Goal: Book appointment/travel/reservation

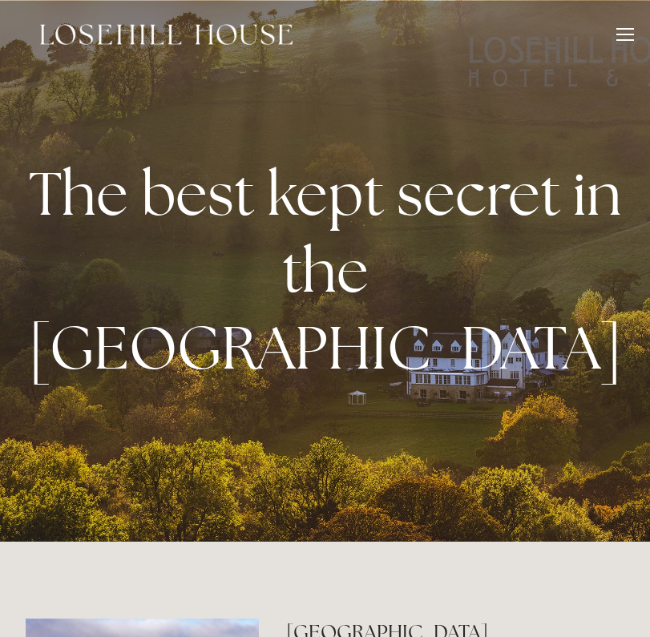
click at [618, 28] on div at bounding box center [625, 29] width 18 height 2
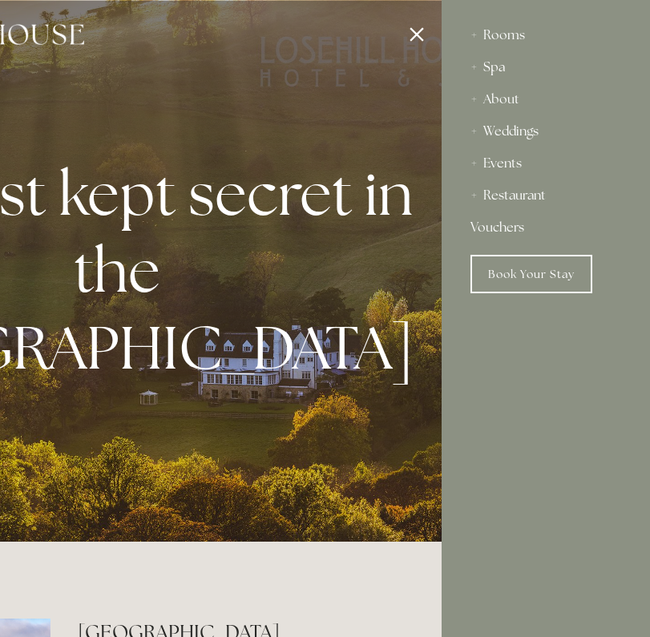
click at [500, 72] on div "Spa" at bounding box center [545, 67] width 151 height 32
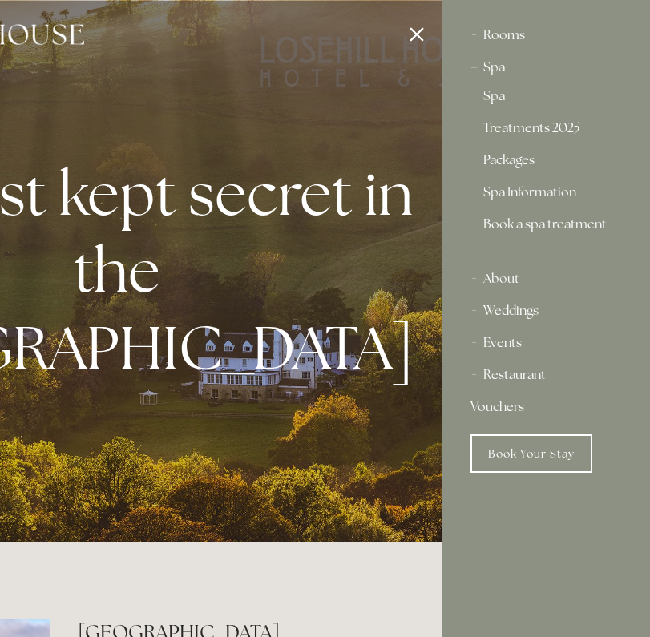
click at [519, 160] on link "Packages" at bounding box center [545, 163] width 125 height 19
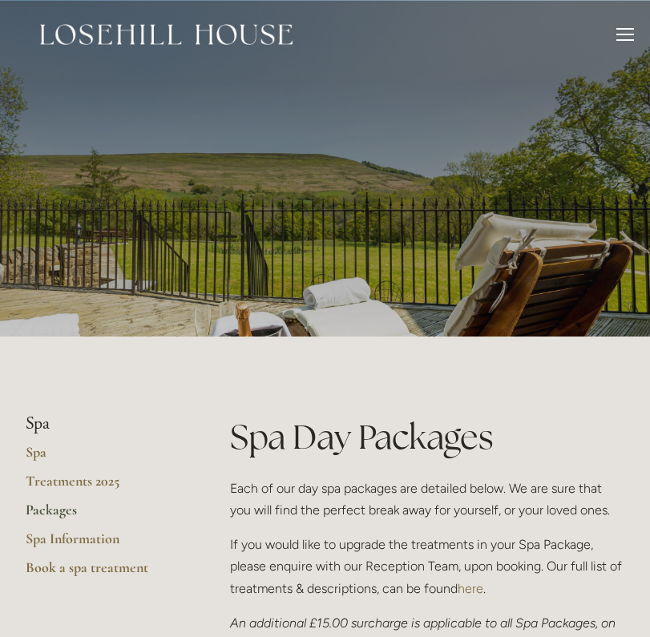
click at [622, 28] on div "Rooms Rooms Your Stay Book a stay Offers Spa About" at bounding box center [325, 34] width 618 height 69
click at [627, 41] on div at bounding box center [625, 37] width 18 height 18
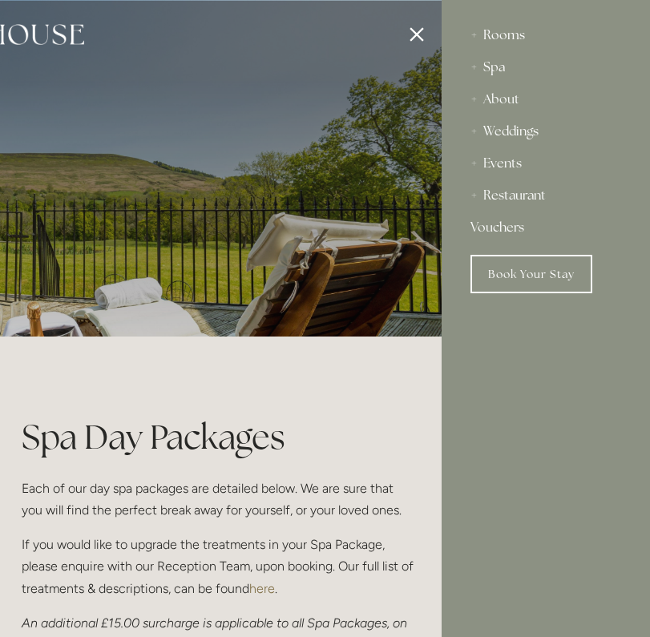
click at [498, 38] on div "Rooms" at bounding box center [545, 35] width 151 height 32
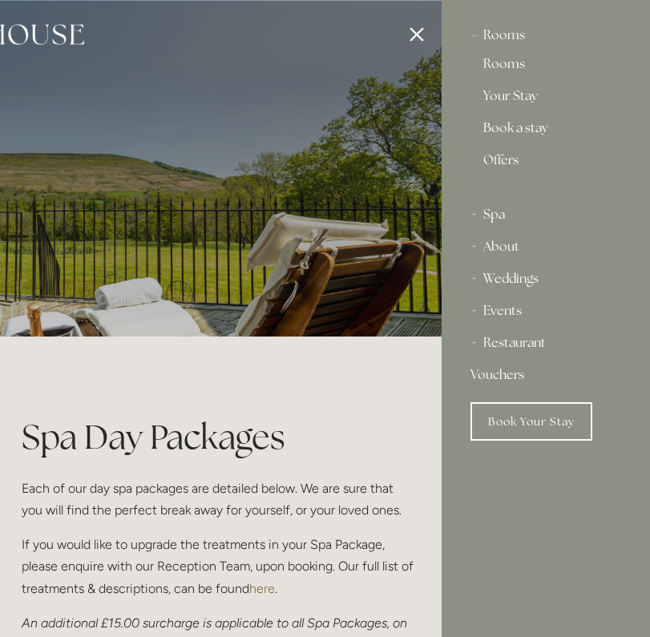
click at [513, 128] on link "Book a stay" at bounding box center [545, 131] width 125 height 19
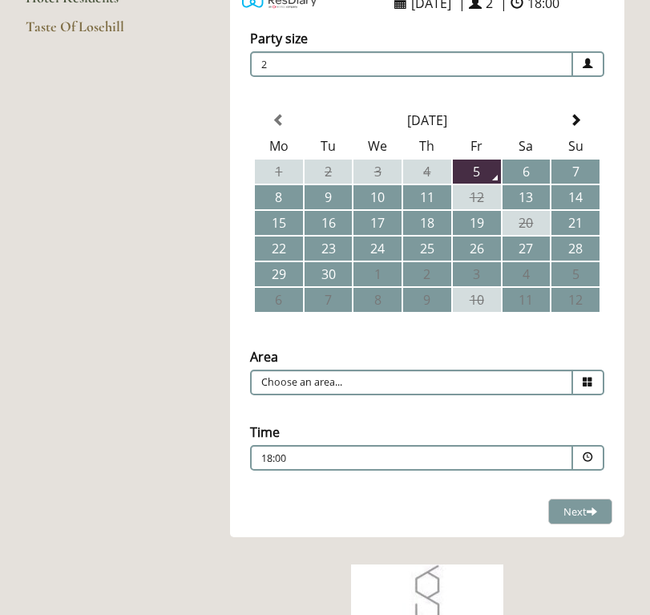
scroll to position [312, 0]
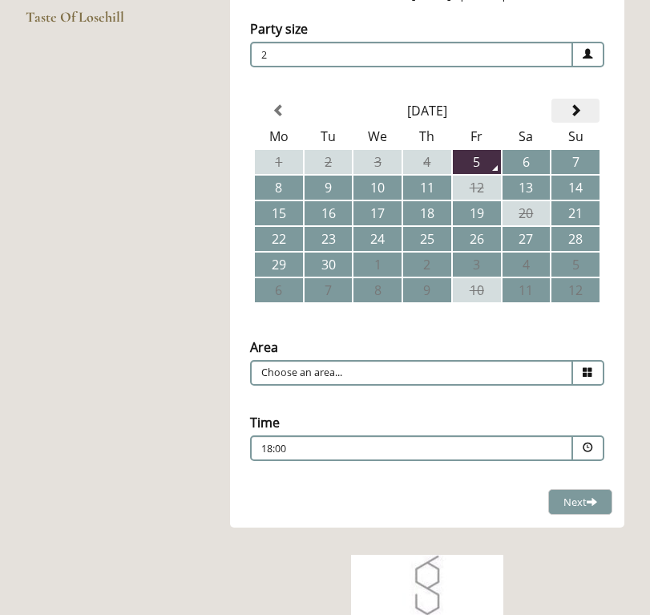
click at [579, 109] on span at bounding box center [575, 110] width 13 height 13
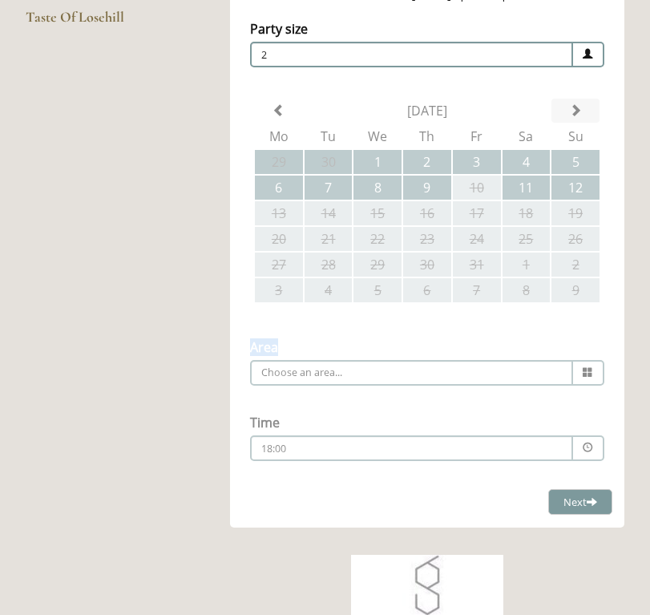
click at [579, 109] on div "Party size Adults 2 1 2 3 4 5 6 Children 0 0 1 2 3 4 5 6" at bounding box center [427, 246] width 394 height 485
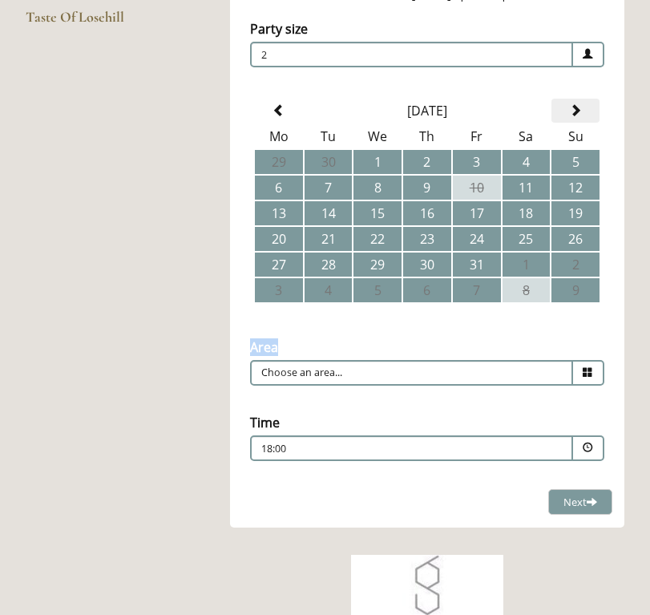
click at [579, 109] on span at bounding box center [575, 110] width 13 height 13
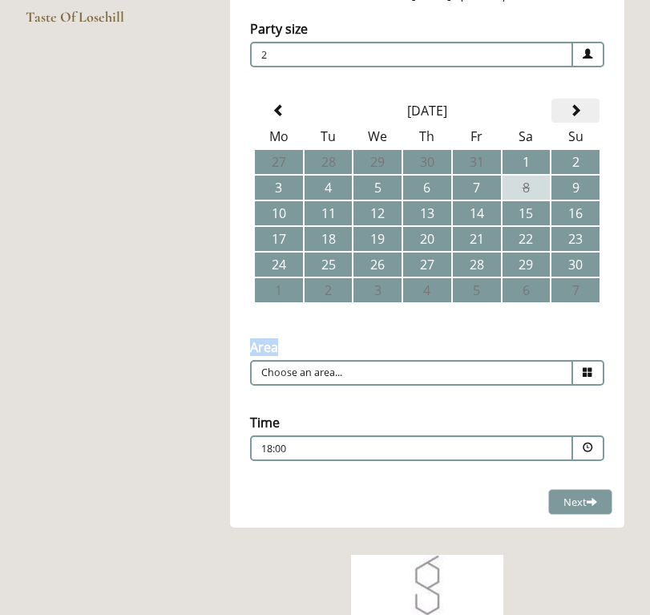
click at [579, 109] on span at bounding box center [575, 110] width 13 height 13
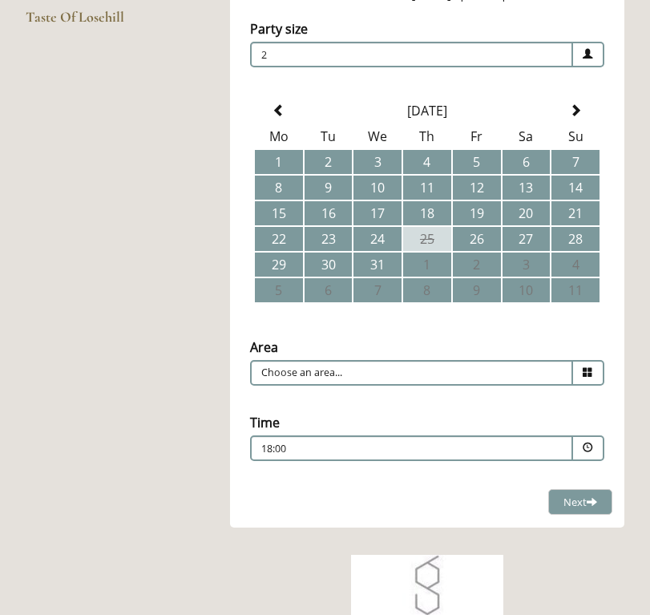
click at [184, 200] on main "Restaurant Restaurant Book Dining [DATE] Lunch Menu Afternoon Tea Hotel Residen…" at bounding box center [325, 326] width 650 height 1138
click at [586, 115] on th at bounding box center [575, 111] width 48 height 24
click at [579, 112] on span at bounding box center [575, 110] width 13 height 13
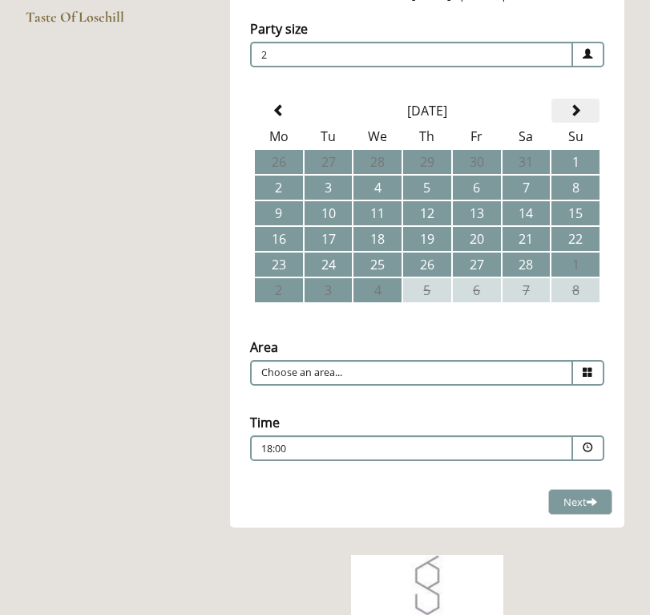
click at [579, 112] on span at bounding box center [575, 110] width 13 height 13
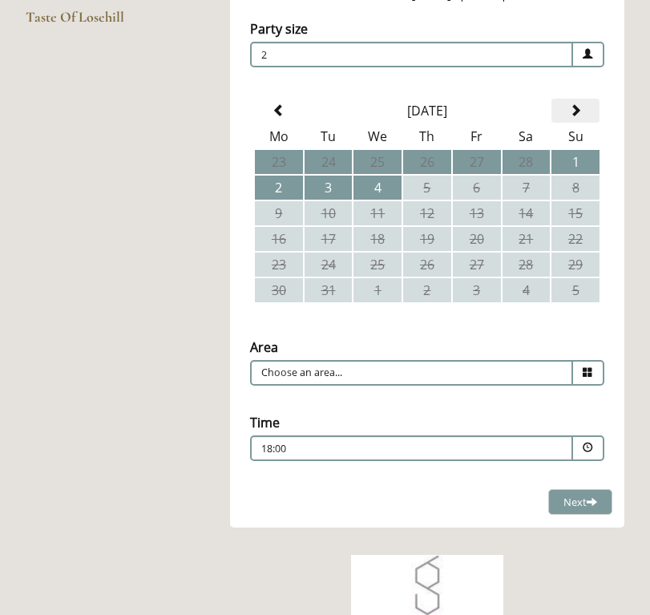
click at [579, 112] on span at bounding box center [575, 110] width 13 height 13
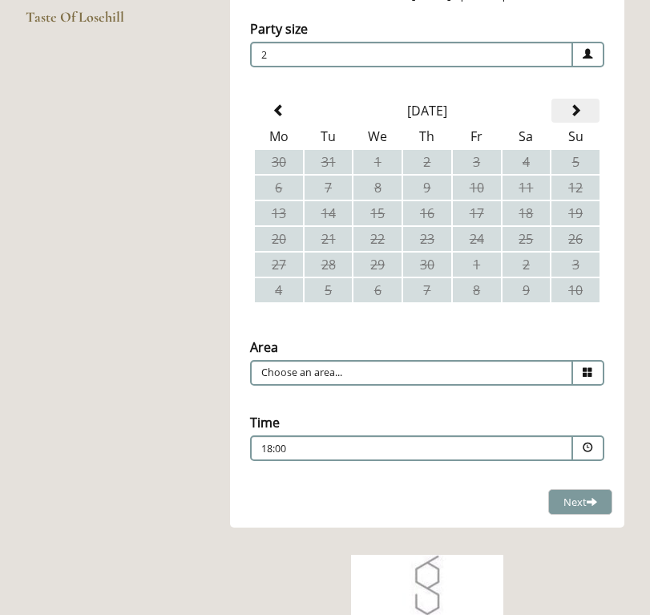
click at [579, 112] on span at bounding box center [575, 110] width 13 height 13
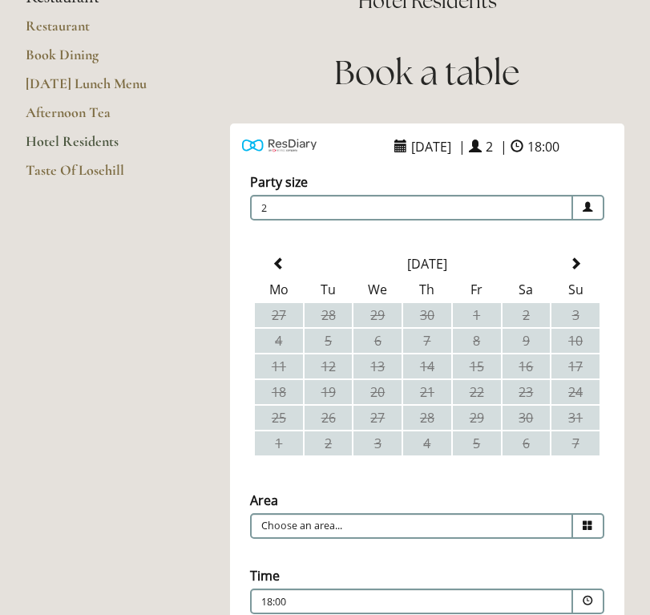
scroll to position [39, 0]
